Goal: Obtain resource: Obtain resource

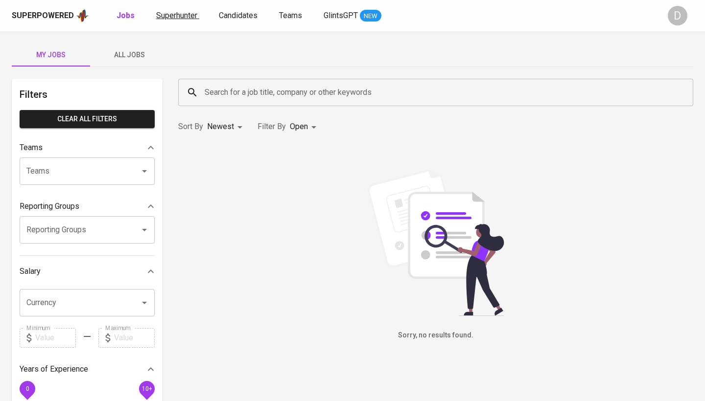
click at [169, 11] on span "Superhunter" at bounding box center [176, 15] width 41 height 9
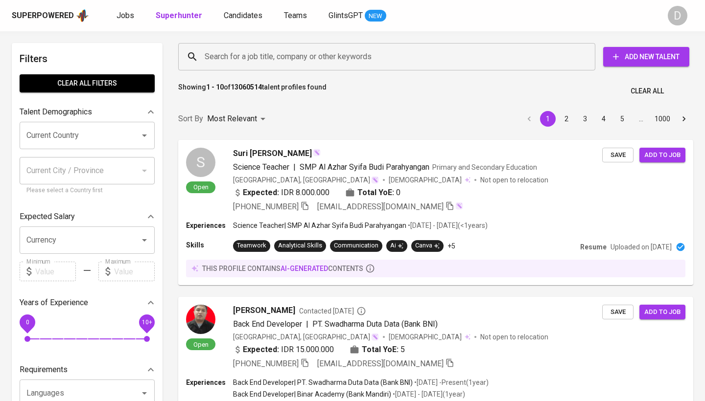
click at [143, 135] on icon "Open" at bounding box center [144, 136] width 5 height 2
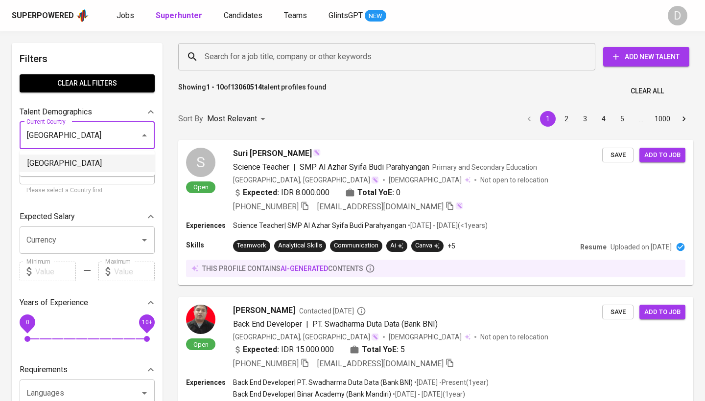
click at [133, 161] on li "Indonesia" at bounding box center [87, 164] width 135 height 18
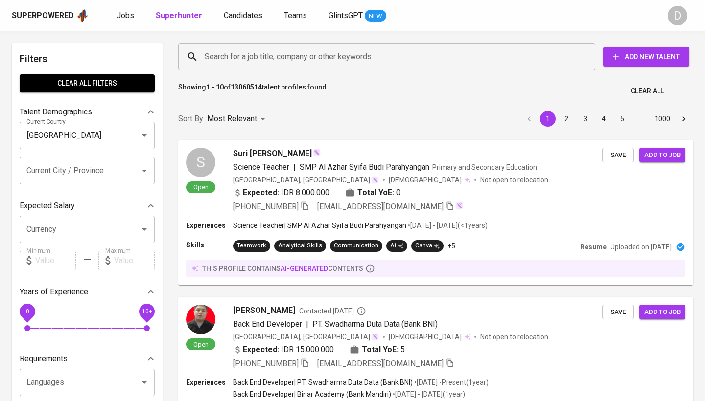
type input "Indonesia"
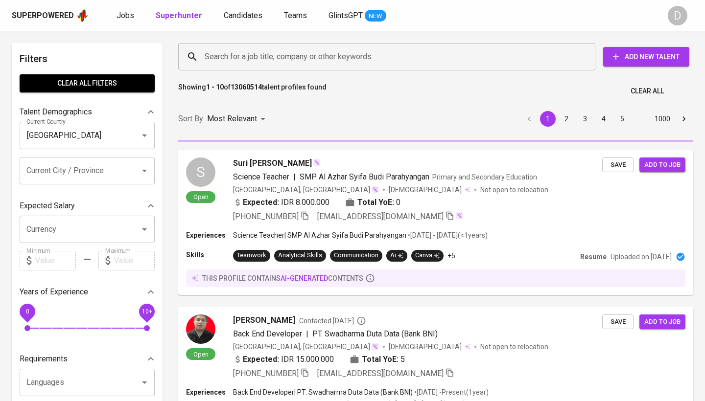
click at [279, 53] on input "Search for a job title, company or other keywords" at bounding box center [389, 56] width 374 height 19
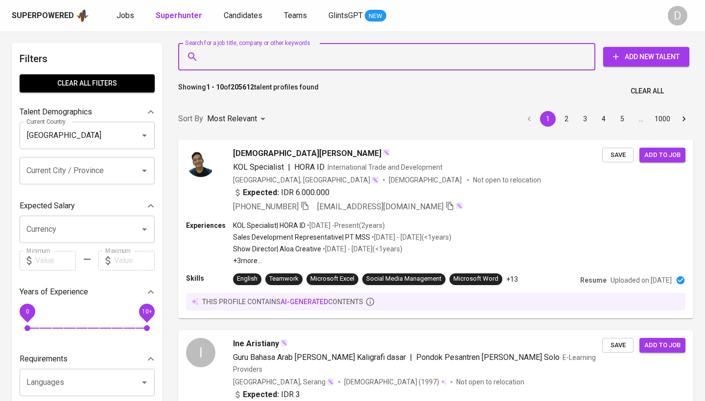
click at [258, 60] on input "Search for a job title, company or other keywords" at bounding box center [389, 56] width 374 height 19
paste input "Node.js, TypeScript, AND React"
type input "Node.js, TypeScript, AND React"
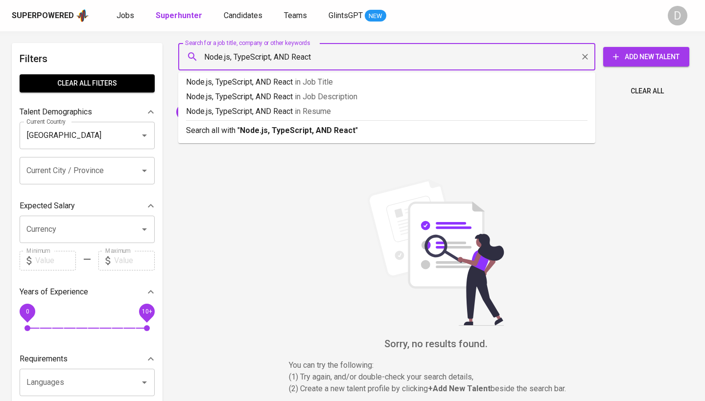
drag, startPoint x: 324, startPoint y: 59, endPoint x: 276, endPoint y: 57, distance: 48.5
click at [276, 57] on input "Node.js, TypeScript, AND React" at bounding box center [389, 56] width 374 height 19
type input "Node.js, TypeScript, react"
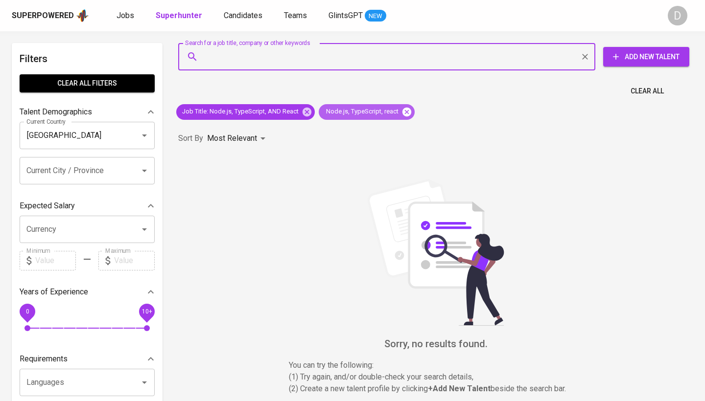
click at [402, 112] on icon at bounding box center [406, 111] width 9 height 9
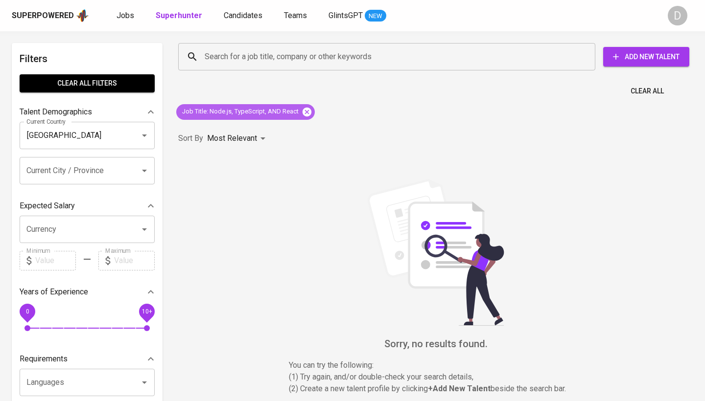
click at [306, 113] on icon at bounding box center [306, 112] width 11 height 11
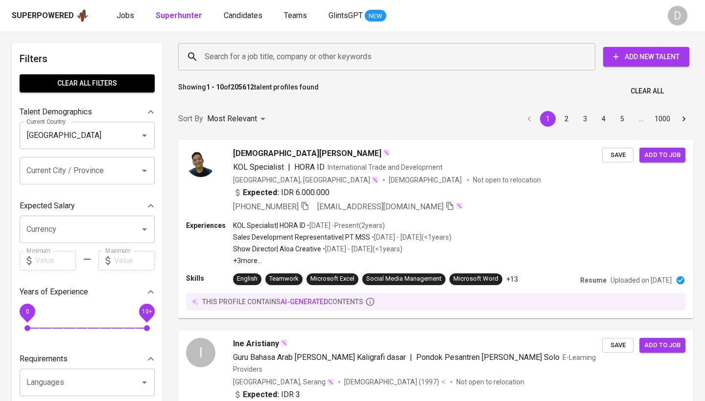
click at [287, 56] on input "Search for a job title, company or other keywords" at bounding box center [389, 56] width 374 height 19
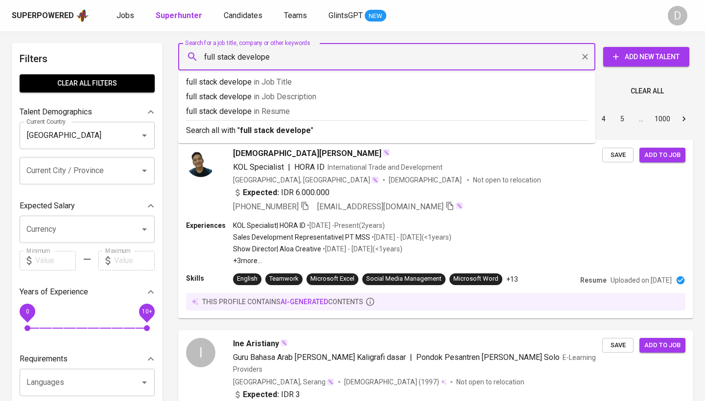
type input "full stack developer"
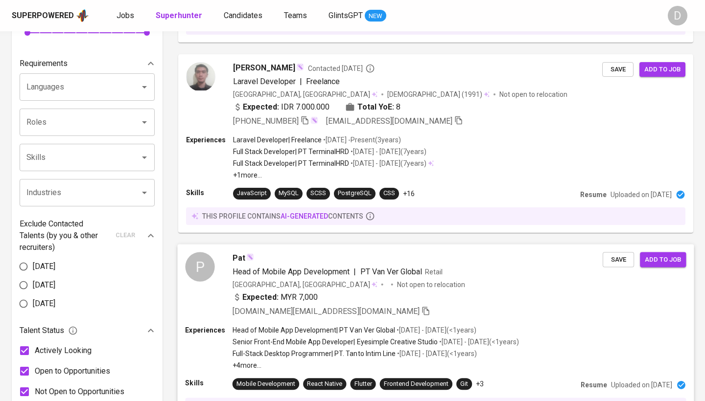
scroll to position [538, 0]
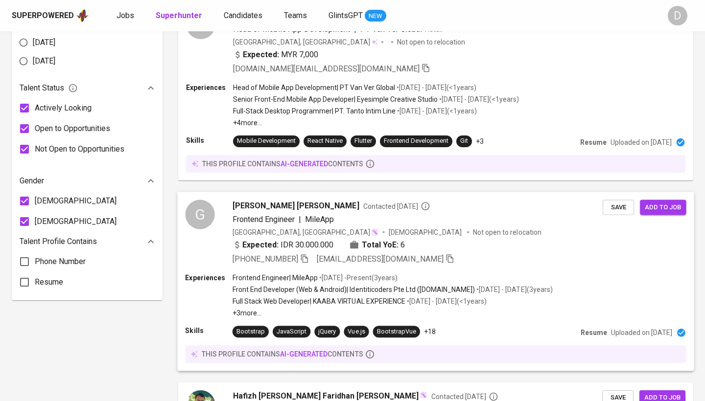
click at [305, 300] on p "Full Stack Web Developer | KAABA VIRTUAL EXPERIENCE" at bounding box center [318, 302] width 173 height 10
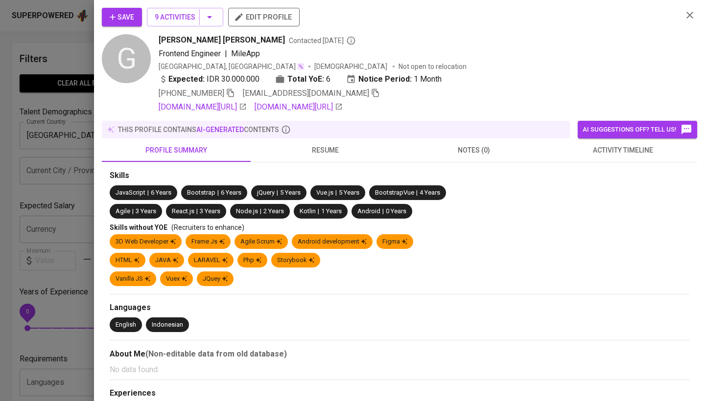
scroll to position [538, 0]
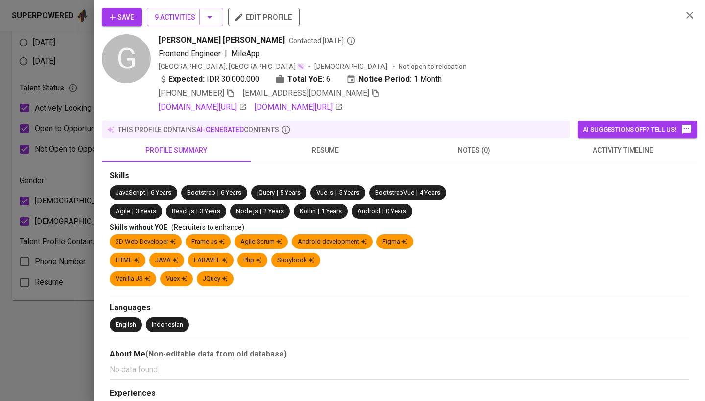
click at [307, 149] on span "resume" at bounding box center [324, 150] width 137 height 12
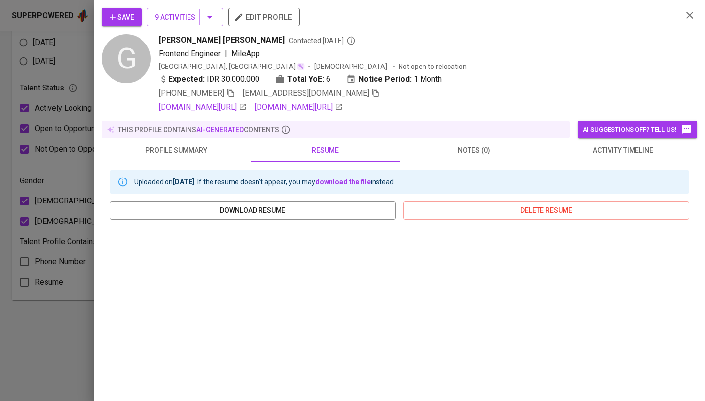
scroll to position [135, 0]
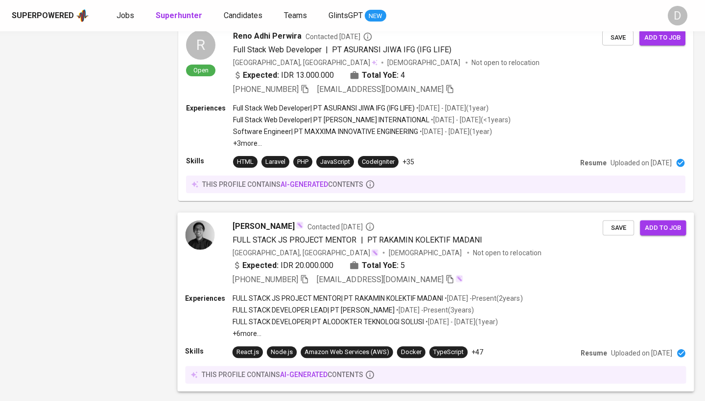
scroll to position [1661, 0]
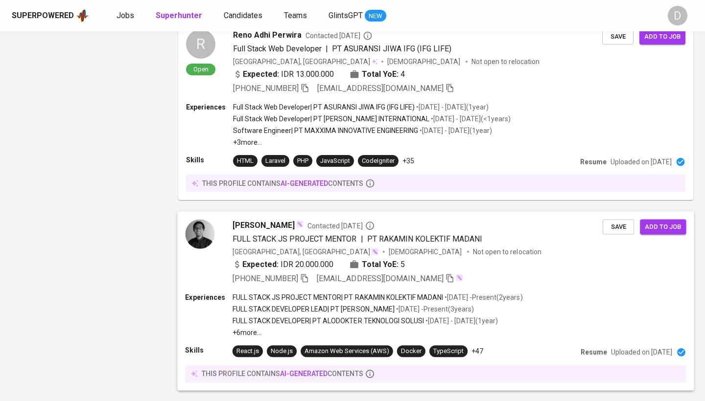
click at [441, 278] on div "+62 838-9458-8105 aamuzakii@gmail.com" at bounding box center [417, 279] width 370 height 12
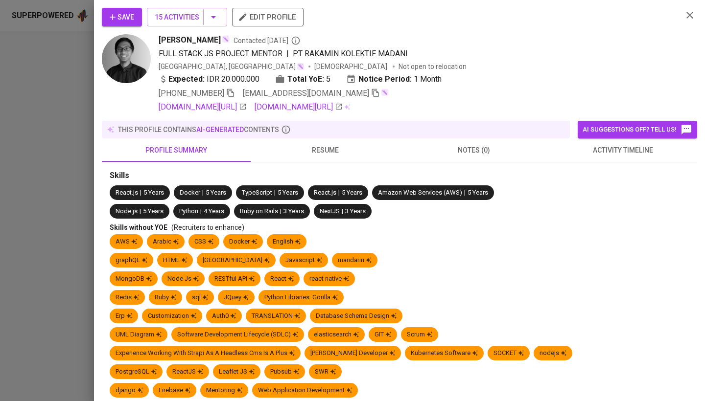
click at [325, 150] on span "resume" at bounding box center [324, 150] width 137 height 12
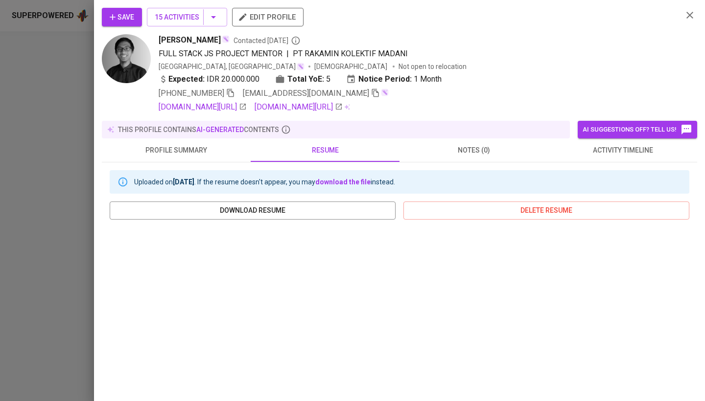
scroll to position [135, 0]
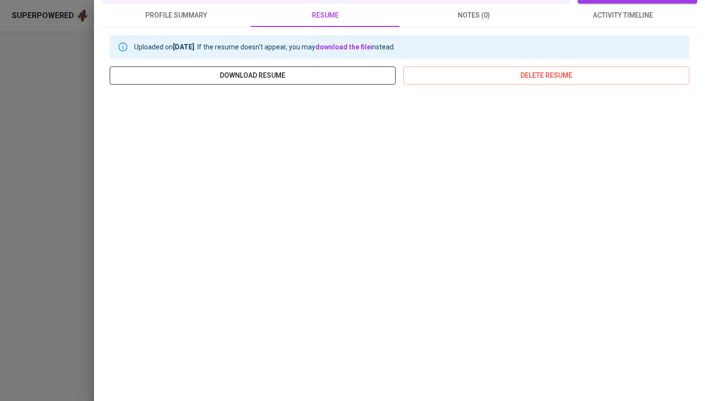
click at [276, 74] on span "download resume" at bounding box center [252, 75] width 270 height 12
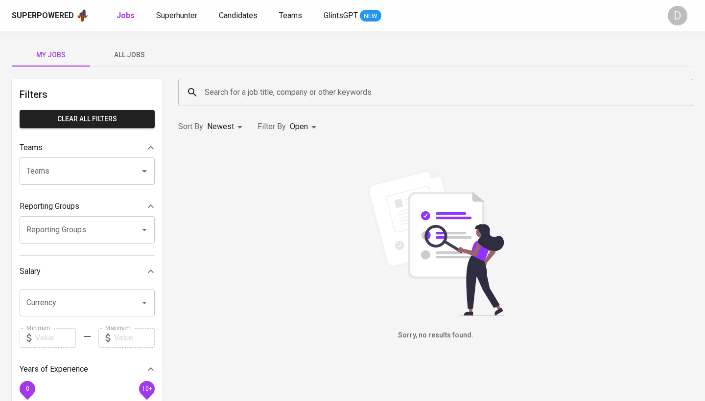
click at [669, 16] on div "D" at bounding box center [677, 16] width 20 height 20
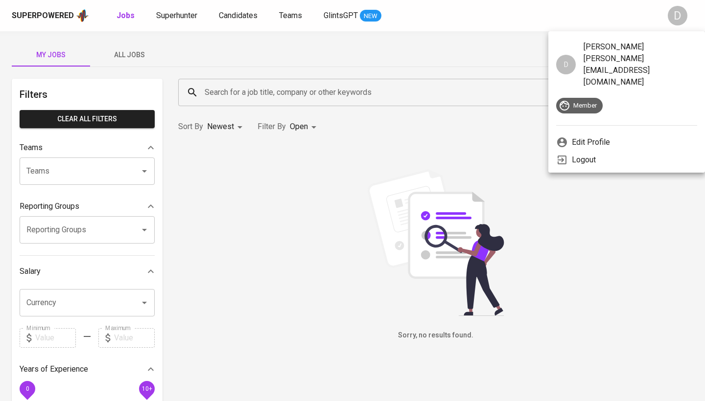
click at [610, 221] on div at bounding box center [352, 200] width 705 height 401
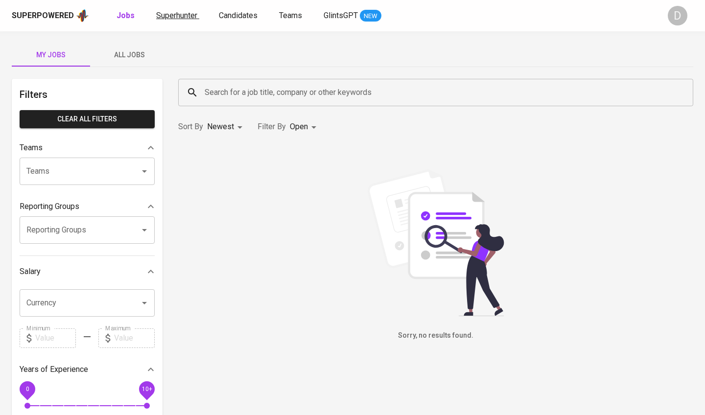
click at [185, 19] on span "Superhunter" at bounding box center [176, 15] width 41 height 9
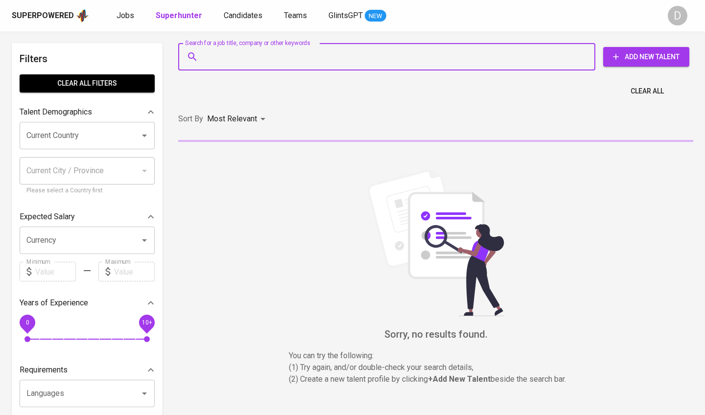
click at [235, 59] on input "Search for a job title, company or other keywords" at bounding box center [389, 56] width 374 height 19
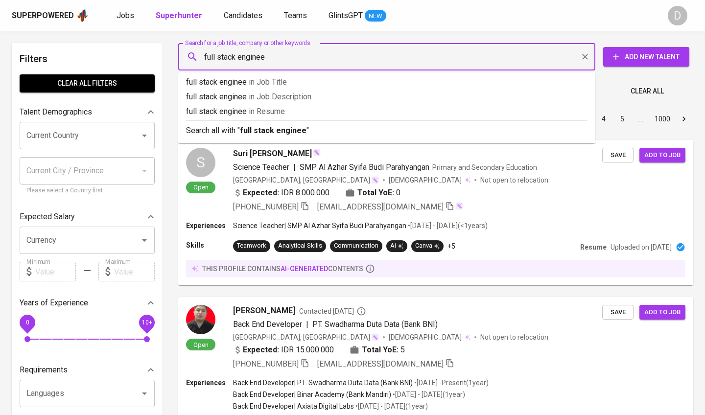
type input "full stack engineer"
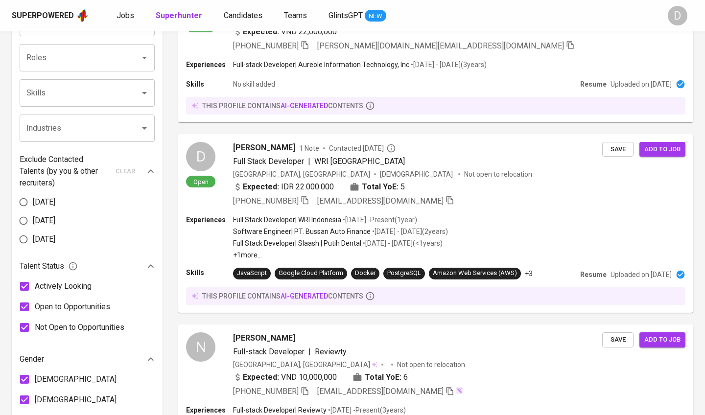
scroll to position [332, 0]
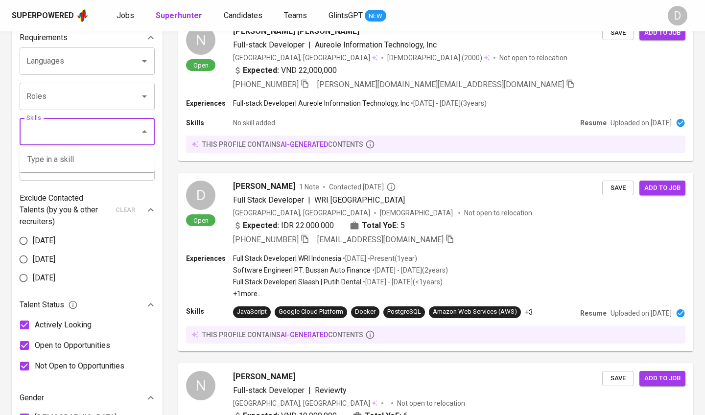
click at [119, 134] on input "Skills" at bounding box center [73, 131] width 99 height 19
click at [73, 164] on li "Node.js" at bounding box center [87, 160] width 135 height 18
type input "node.js"
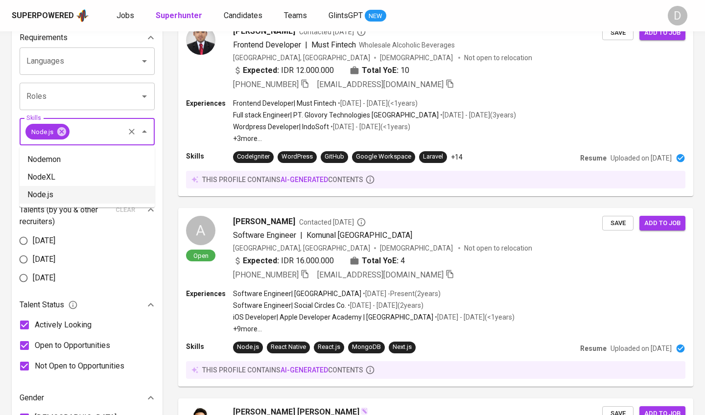
click at [114, 131] on input "Skills" at bounding box center [97, 131] width 52 height 19
click at [94, 134] on input "Skills" at bounding box center [97, 131] width 52 height 19
click at [44, 157] on li "TypeScript" at bounding box center [87, 160] width 135 height 18
type input "typescript"
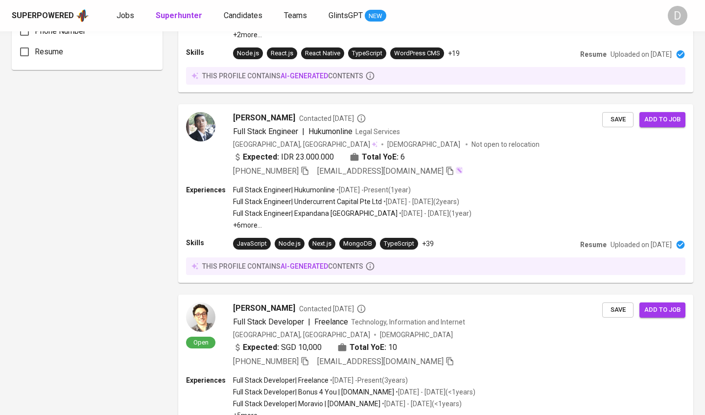
scroll to position [1640, 0]
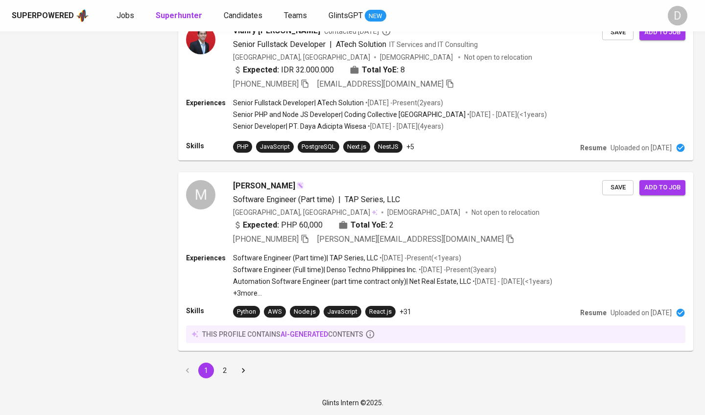
click at [225, 369] on button "2" at bounding box center [225, 371] width 16 height 16
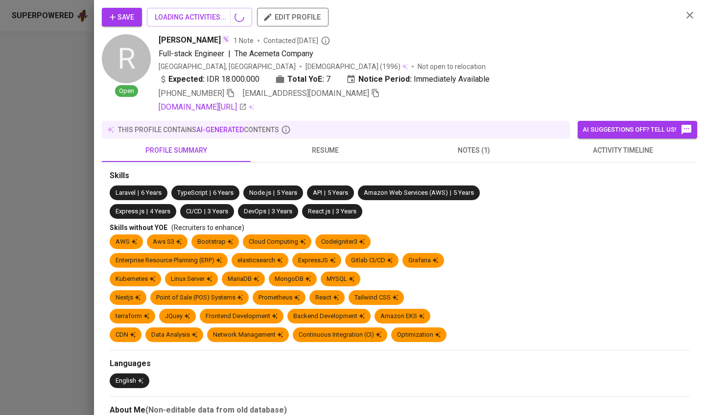
click at [19, 248] on div at bounding box center [352, 207] width 705 height 415
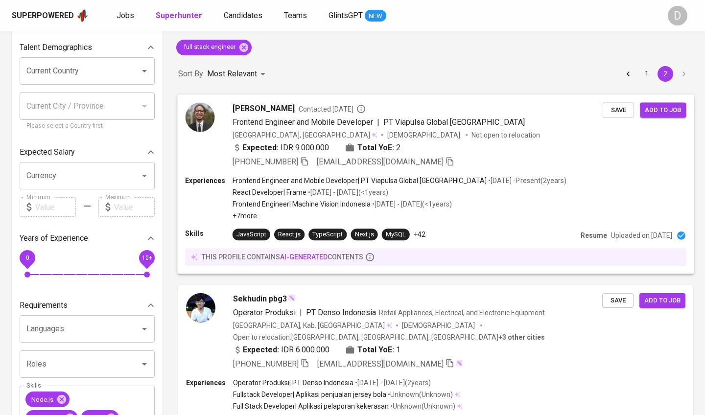
scroll to position [65, 0]
click at [204, 117] on img at bounding box center [199, 116] width 29 height 29
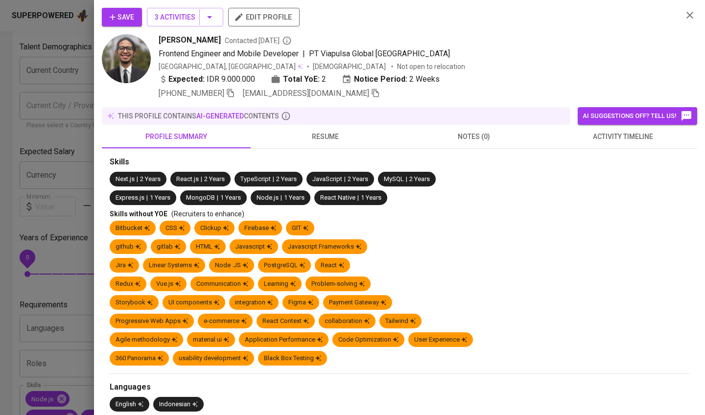
click at [317, 132] on span "resume" at bounding box center [324, 137] width 137 height 12
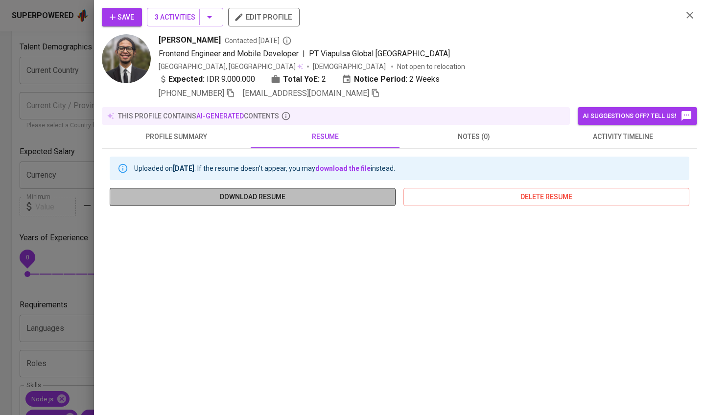
click at [315, 194] on span "download resume" at bounding box center [252, 197] width 270 height 12
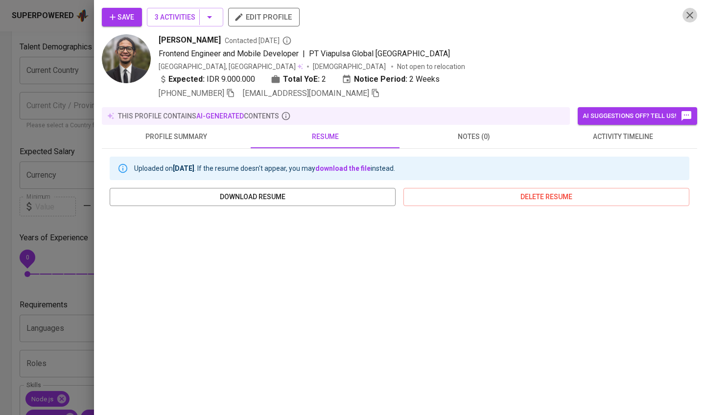
click at [688, 18] on icon "button" at bounding box center [690, 15] width 12 height 12
